Goal: Find specific page/section

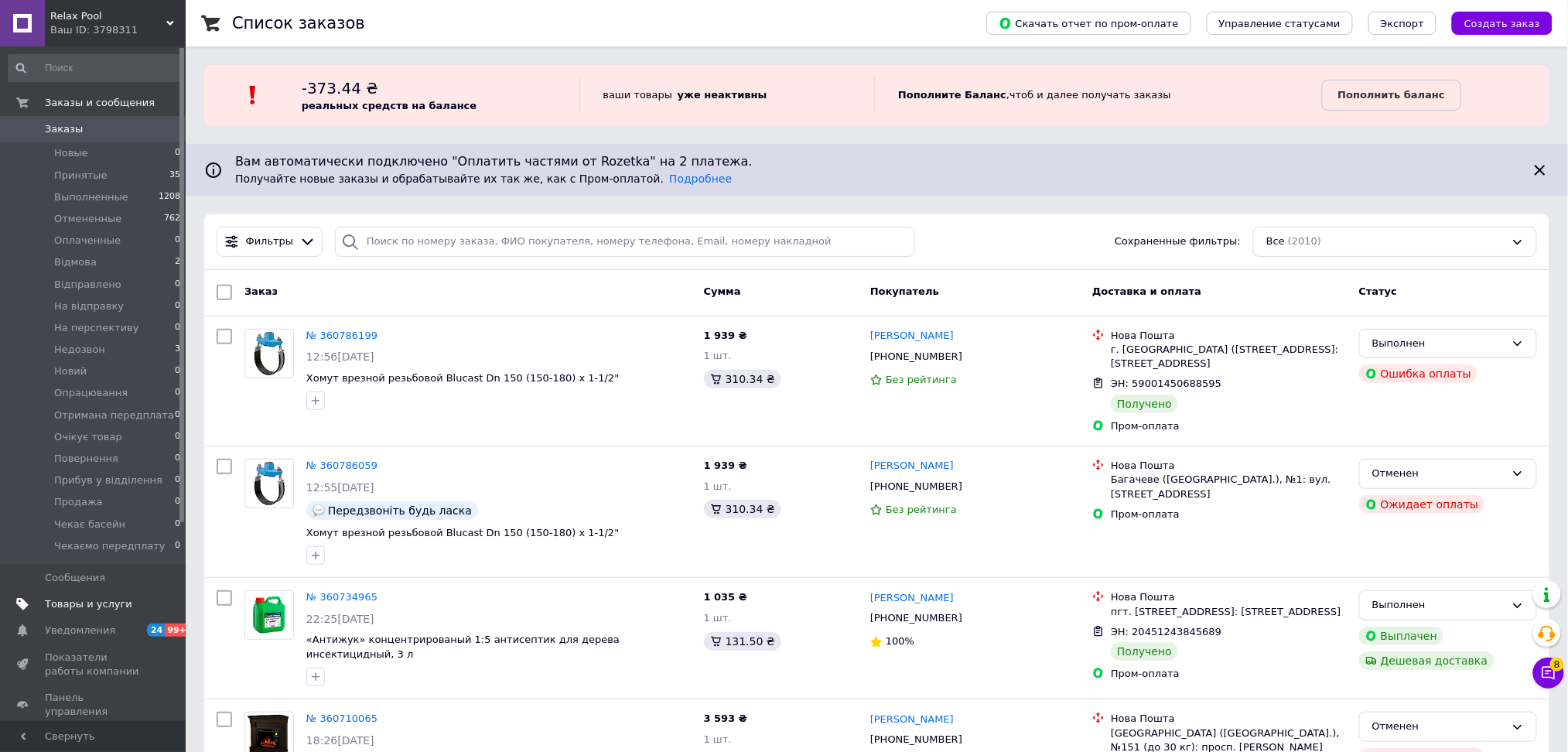
click at [81, 608] on span "Товары и услуги" at bounding box center [88, 604] width 87 height 14
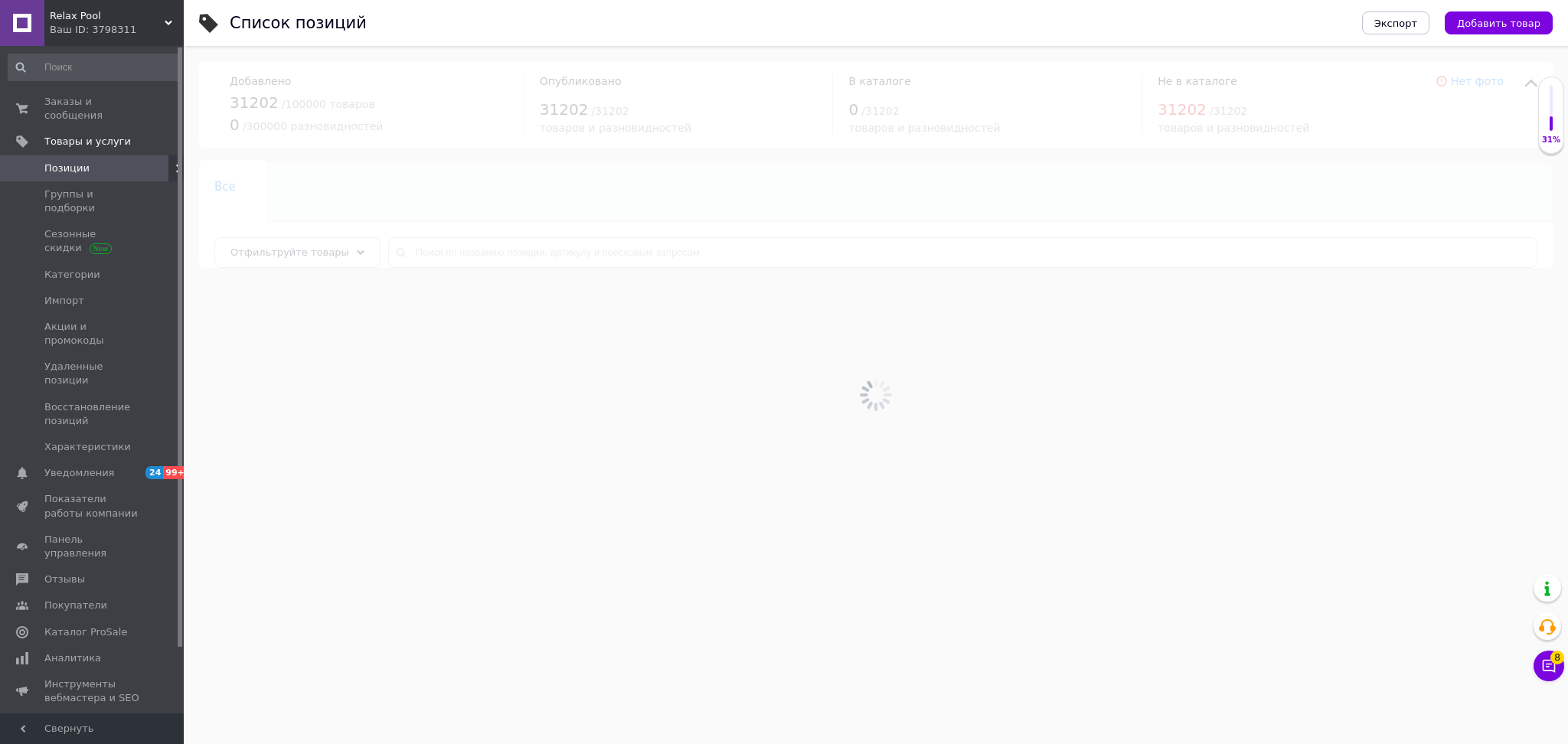
click at [481, 259] on div at bounding box center [875, 395] width 1384 height 698
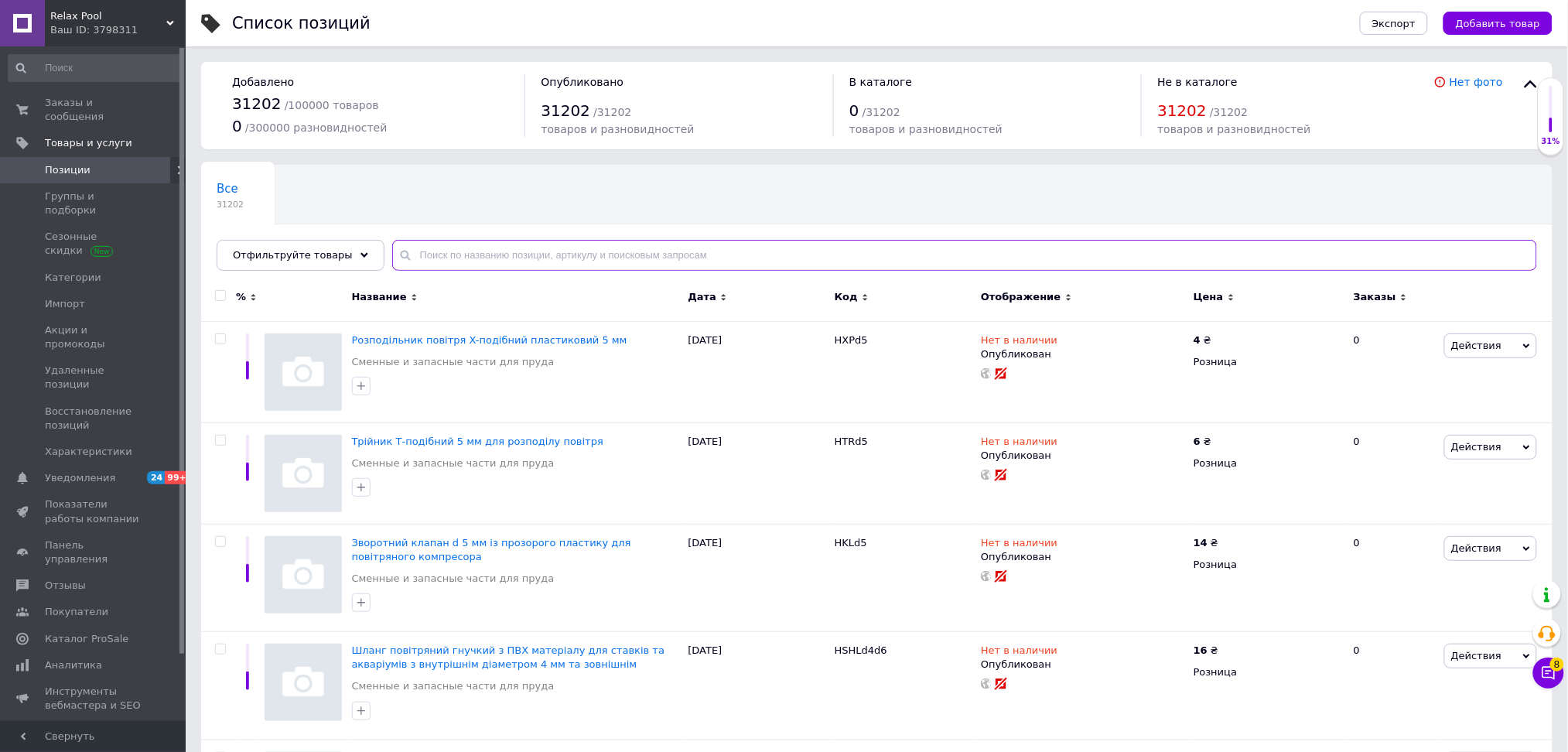
click at [474, 258] on input "text" at bounding box center [965, 256] width 1145 height 31
paste input "30059"
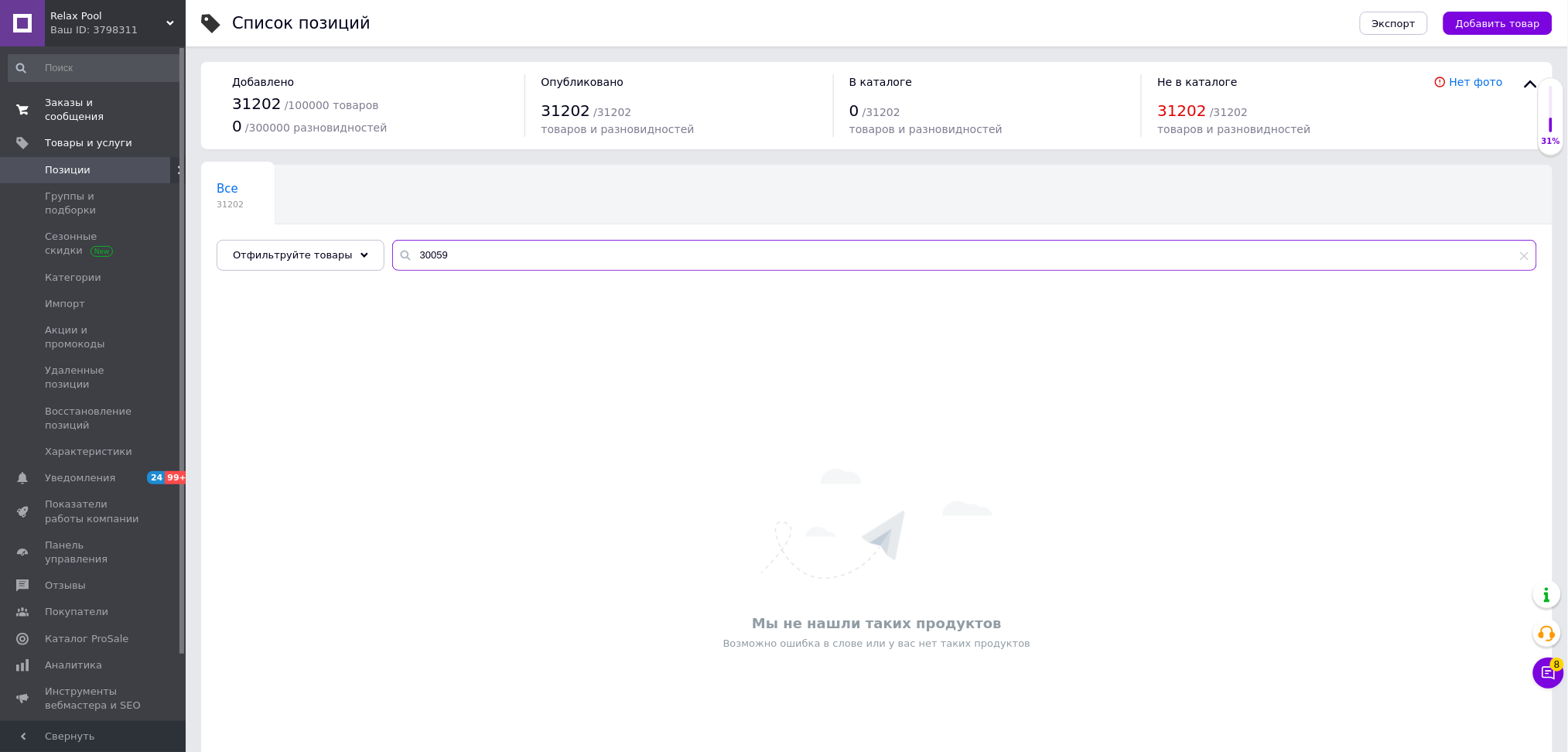
type input "30059"
click at [96, 109] on span "Заказы и сообщения" at bounding box center [94, 110] width 98 height 28
